Goal: Register for event/course

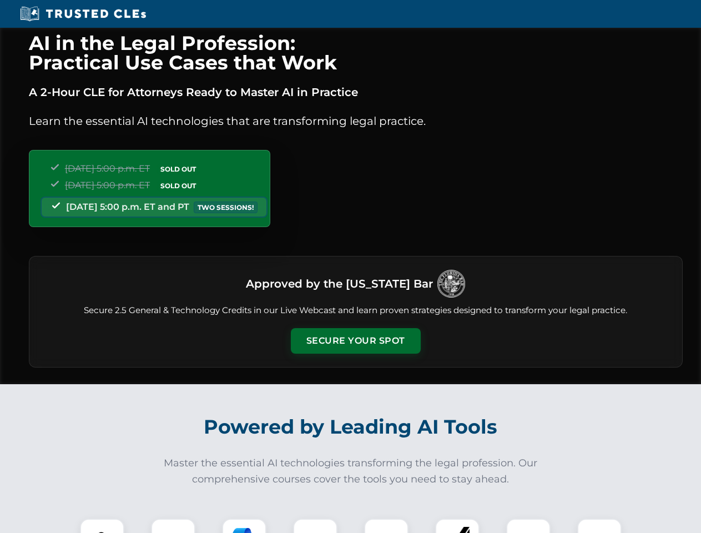
click at [355, 341] on button "Secure Your Spot" at bounding box center [356, 341] width 130 height 26
click at [102, 526] on img at bounding box center [102, 541] width 32 height 32
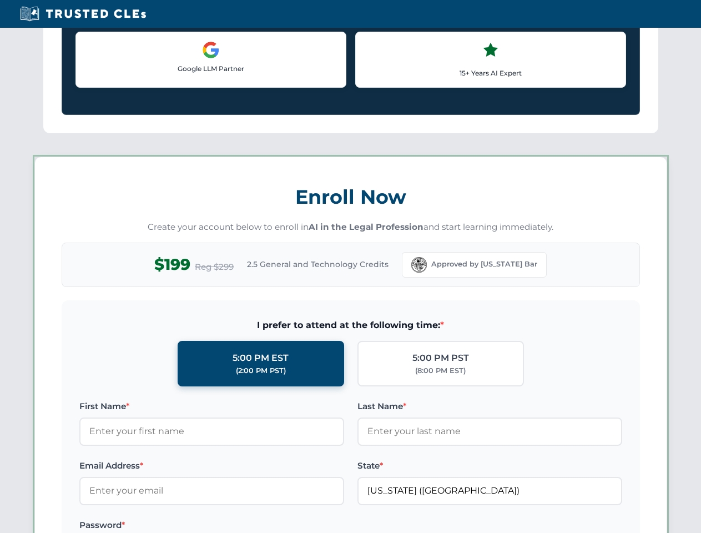
click at [244, 526] on label "Password *" at bounding box center [211, 525] width 265 height 13
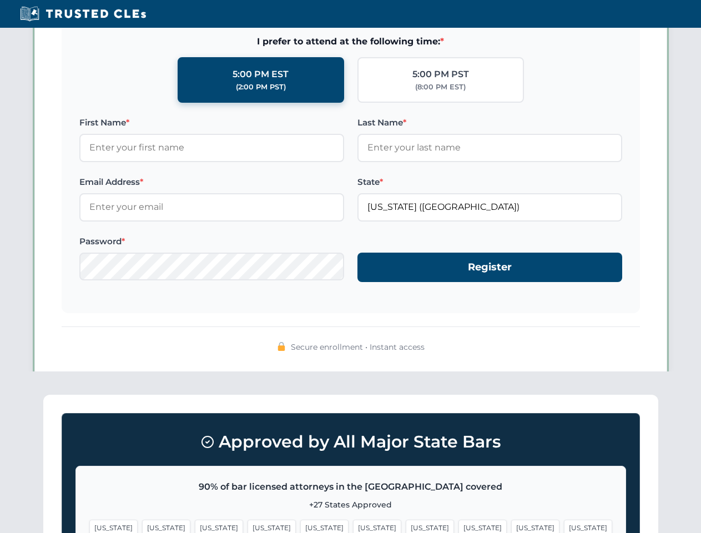
click at [511, 526] on span "[US_STATE]" at bounding box center [535, 528] width 48 height 16
